Goal: Task Accomplishment & Management: Manage account settings

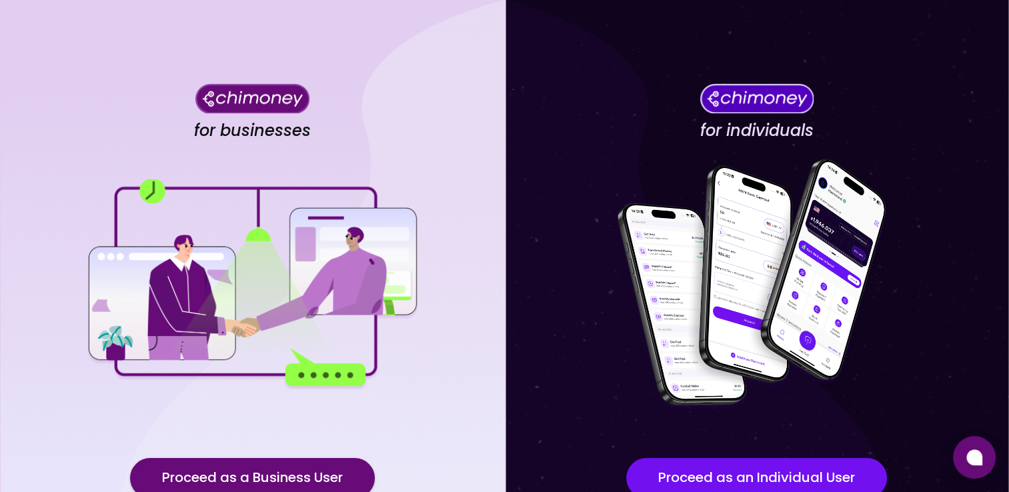
scroll to position [110, 0]
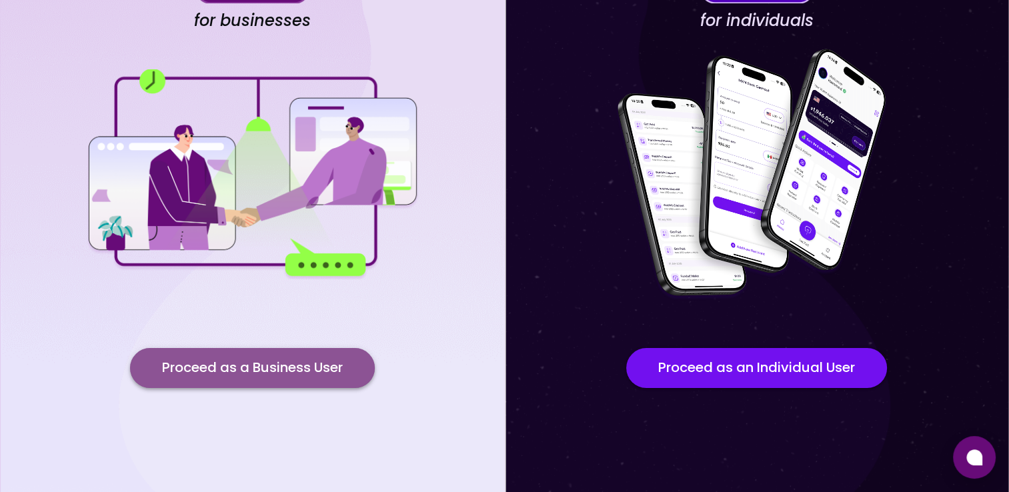
click at [280, 369] on button "Proceed as a Business User" at bounding box center [252, 368] width 245 height 40
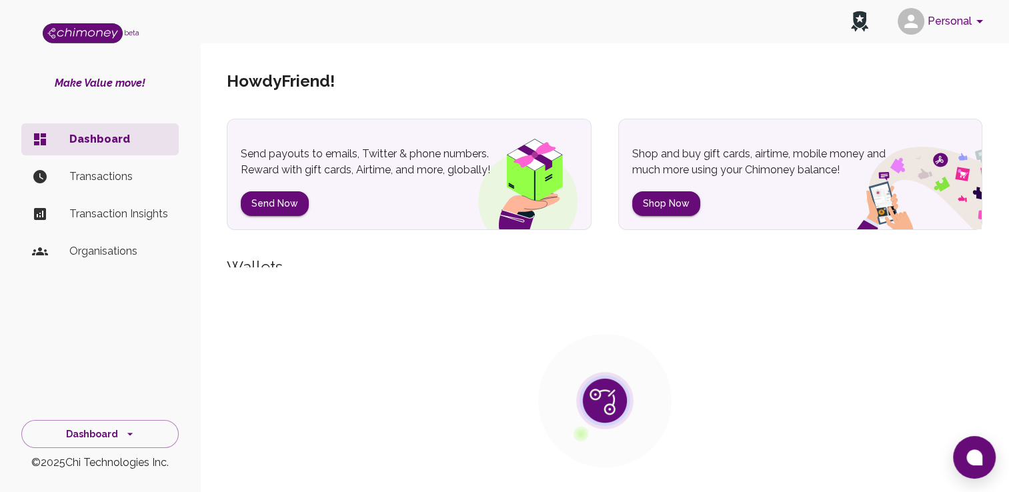
click at [845, 229] on div "Shop and buy gift cards, airtime, mobile money and much more using your Chimone…" at bounding box center [800, 174] width 365 height 111
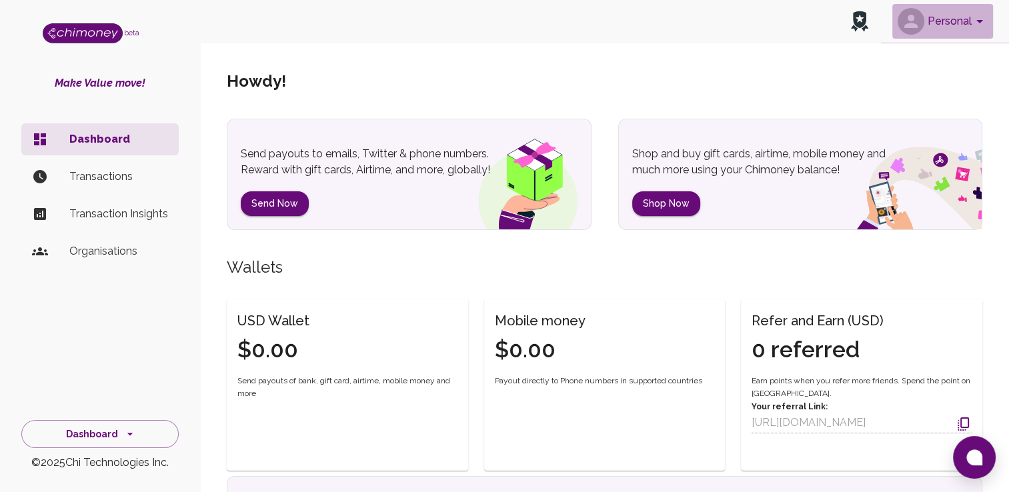
click at [979, 21] on icon "account of current user" at bounding box center [979, 21] width 7 height 3
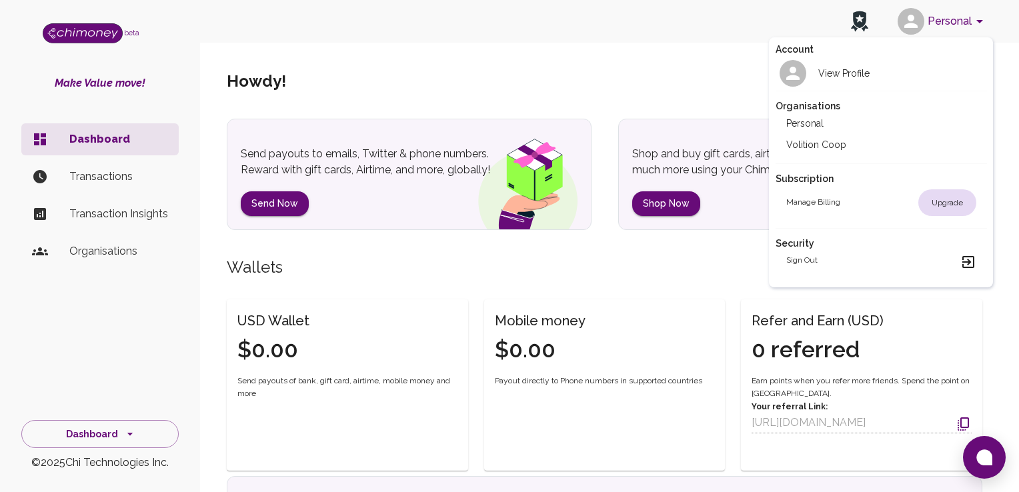
click at [823, 261] on div "Sign out" at bounding box center [881, 262] width 190 height 16
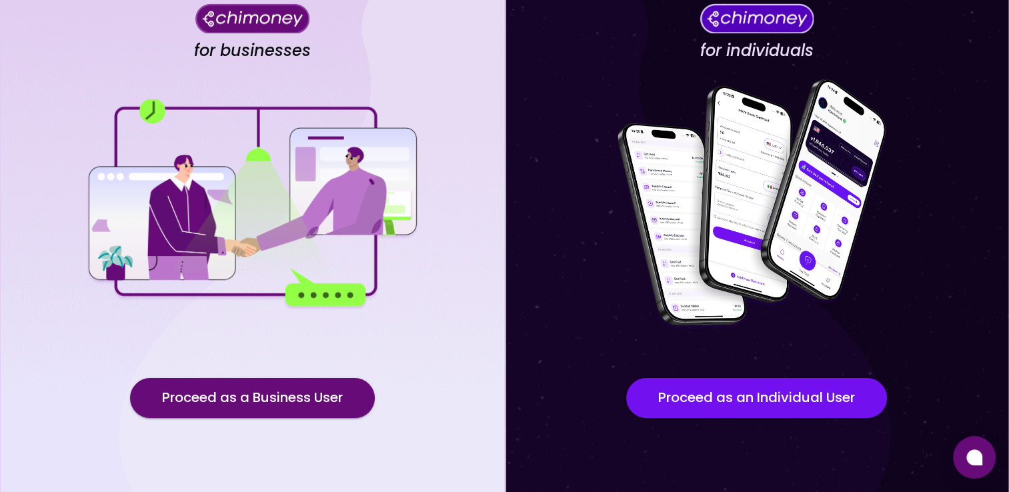
scroll to position [89, 0]
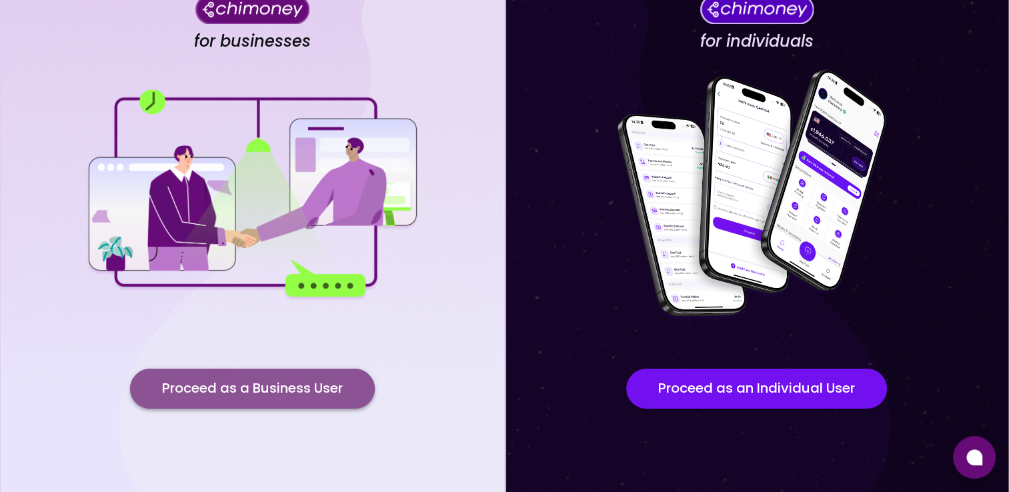
click at [292, 375] on button "Proceed as a Business User" at bounding box center [252, 389] width 245 height 40
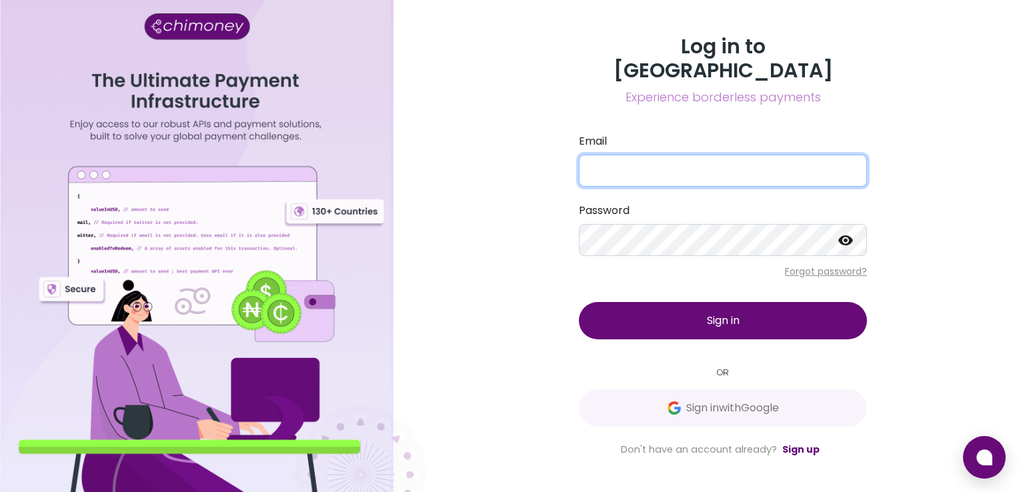
type input "[EMAIL_ADDRESS][DOMAIN_NAME]"
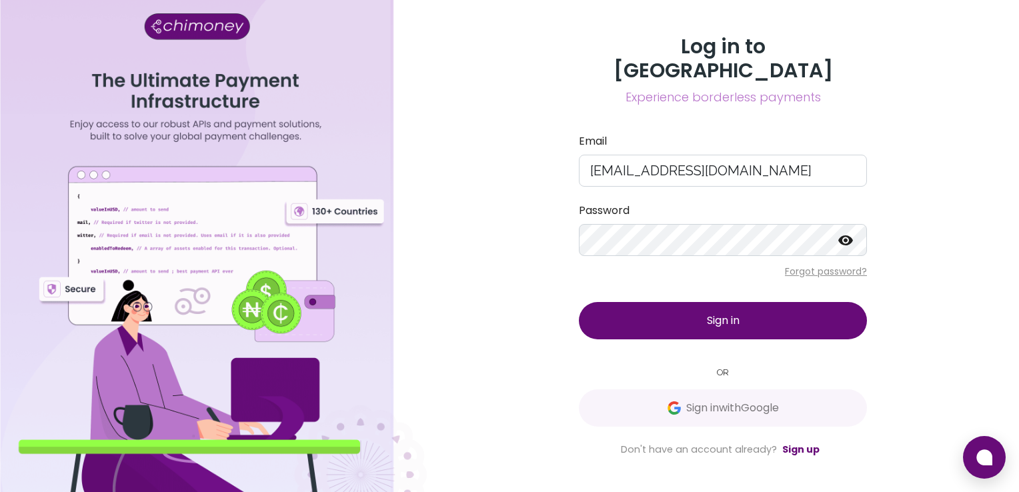
click at [851, 233] on icon at bounding box center [845, 241] width 16 height 16
click at [523, 149] on div "Log in to Chimoney Experience borderless payments Email [EMAIL_ADDRESS][DOMAIN_…" at bounding box center [723, 246] width 592 height 492
click at [717, 313] on span "Sign in" at bounding box center [723, 320] width 33 height 15
